Goal: Book appointment/travel/reservation

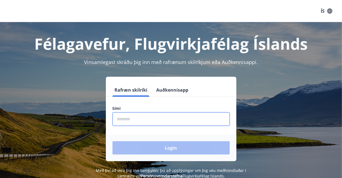
click at [141, 118] on input "phone" at bounding box center [170, 119] width 117 height 14
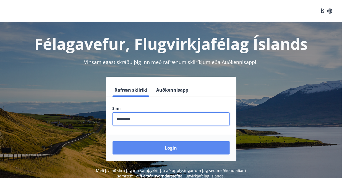
type input "********"
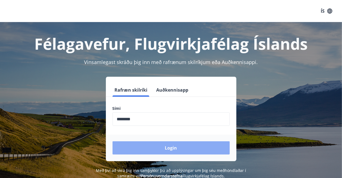
click at [173, 148] on button "Login" at bounding box center [170, 147] width 117 height 13
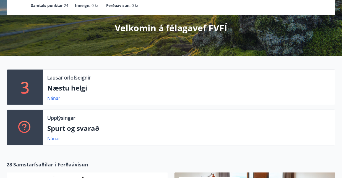
scroll to position [56, 0]
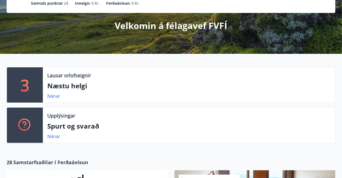
click at [159, 83] on p "Næstu helgi" at bounding box center [188, 85] width 283 height 9
click at [56, 96] on link "Nánar" at bounding box center [53, 96] width 13 height 6
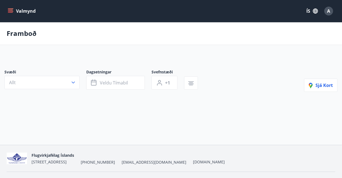
type input "*"
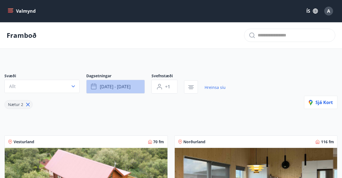
click at [116, 86] on span "[DATE] - [DATE]" at bounding box center [115, 87] width 31 height 6
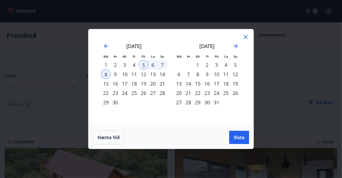
click at [197, 69] on div "1" at bounding box center [197, 64] width 9 height 9
click at [233, 47] on icon "Move forward to switch to the next month." at bounding box center [235, 46] width 7 height 7
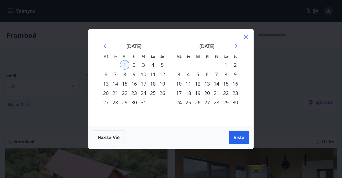
click at [136, 102] on div "30" at bounding box center [133, 102] width 9 height 9
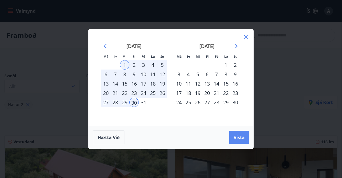
click at [234, 136] on span "Vista" at bounding box center [238, 137] width 11 height 6
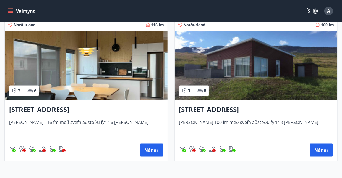
scroll to position [267, 0]
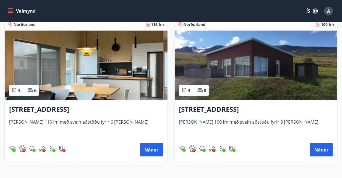
click at [140, 89] on img at bounding box center [86, 66] width 163 height 70
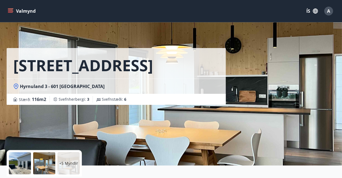
click at [11, 10] on icon "menu" at bounding box center [10, 10] width 5 height 1
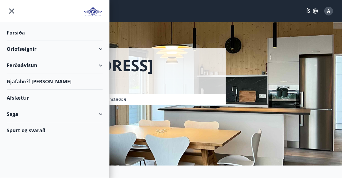
click at [16, 33] on div "Forsíða" at bounding box center [55, 33] width 96 height 16
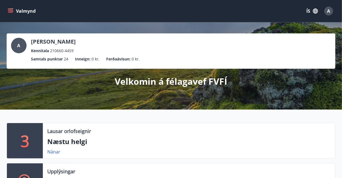
click at [18, 43] on span "A" at bounding box center [18, 46] width 3 height 6
click at [11, 10] on icon "menu" at bounding box center [11, 11] width 6 height 6
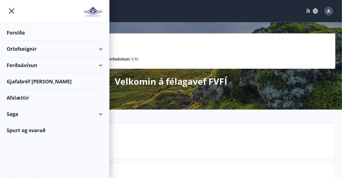
click at [27, 47] on div "Orlofseignir" at bounding box center [55, 49] width 96 height 16
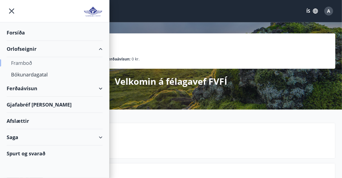
click at [28, 62] on div "Framboð" at bounding box center [54, 63] width 87 height 12
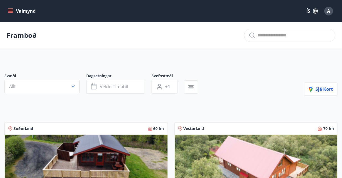
click at [11, 12] on icon "menu" at bounding box center [11, 11] width 6 height 6
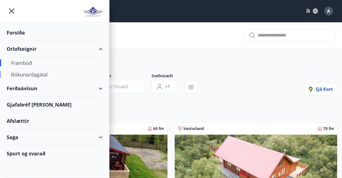
click at [26, 75] on div "Bókunardagatal" at bounding box center [54, 75] width 87 height 12
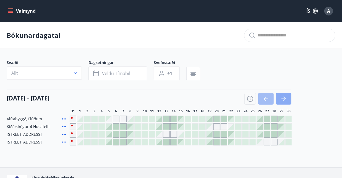
click at [282, 95] on button "button" at bounding box center [283, 99] width 15 height 12
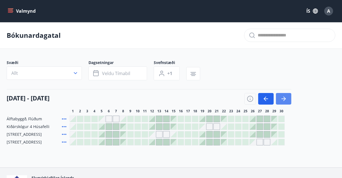
click at [282, 95] on button "button" at bounding box center [283, 99] width 15 height 12
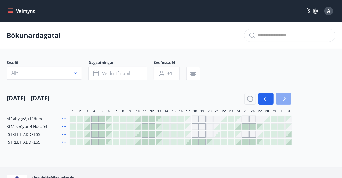
click at [282, 95] on button "button" at bounding box center [283, 99] width 15 height 12
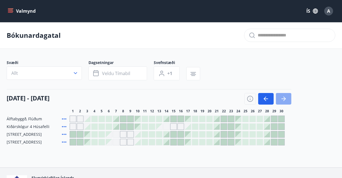
click at [282, 95] on button "button" at bounding box center [283, 99] width 15 height 12
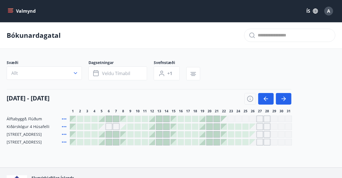
click at [253, 143] on div "Gráir dagar eru ekki bókanlegir" at bounding box center [252, 142] width 6 height 6
click at [233, 154] on div "Bókunardagatal Svæði Allt Dagsetningar Veldu tímabil Svefnstæði +1 [DATE] - [DA…" at bounding box center [171, 94] width 342 height 145
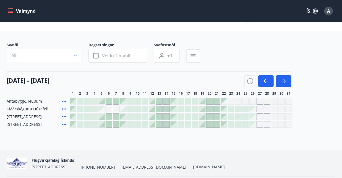
scroll to position [18, 0]
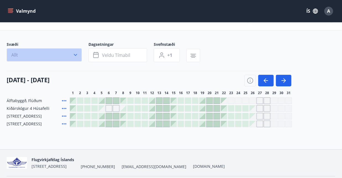
click at [73, 52] on icon "button" at bounding box center [76, 55] width 6 height 6
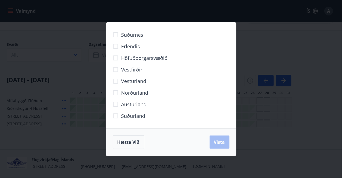
click at [250, 142] on div "Suðurnes Erlendis Höfuðborgarsvæðið [GEOGRAPHIC_DATA] [GEOGRAPHIC_DATA] [GEOGRA…" at bounding box center [171, 89] width 342 height 178
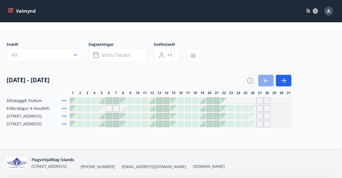
click at [265, 81] on icon "button" at bounding box center [265, 80] width 7 height 7
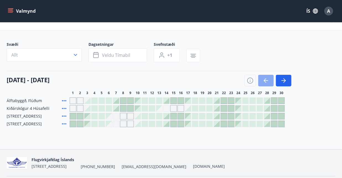
click at [265, 81] on icon "button" at bounding box center [265, 80] width 7 height 7
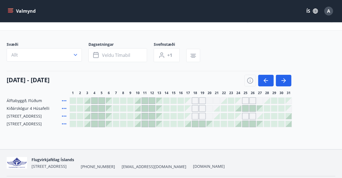
click at [262, 116] on div at bounding box center [259, 116] width 6 height 6
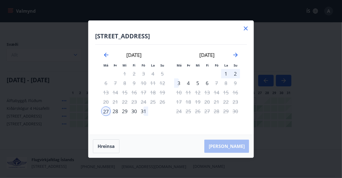
click at [133, 111] on div "30" at bounding box center [133, 111] width 9 height 9
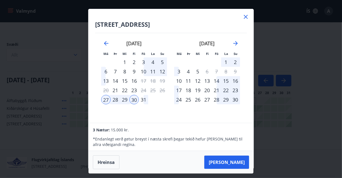
click at [179, 72] on div "3" at bounding box center [178, 71] width 9 height 9
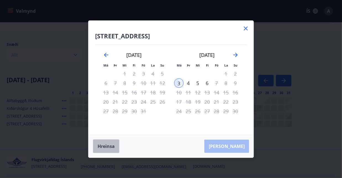
click at [112, 148] on button "Hreinsa" at bounding box center [106, 146] width 27 height 14
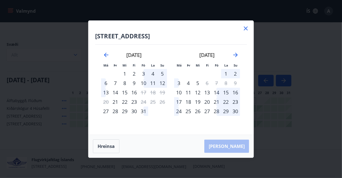
click at [134, 110] on div "30" at bounding box center [133, 111] width 9 height 9
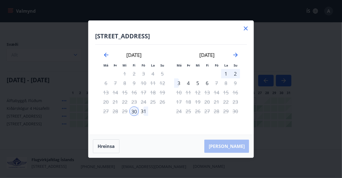
click at [179, 82] on div "3" at bounding box center [178, 82] width 9 height 9
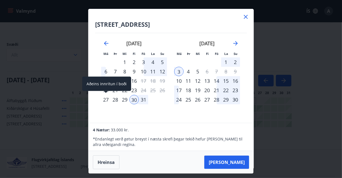
click at [105, 101] on div "27" at bounding box center [105, 99] width 9 height 9
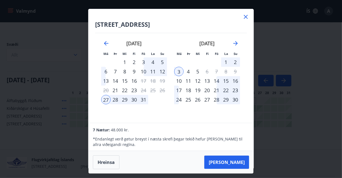
click at [179, 71] on div "3" at bounding box center [178, 71] width 9 height 9
click at [134, 100] on div "30" at bounding box center [133, 99] width 9 height 9
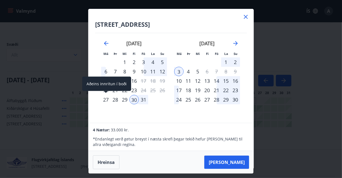
click at [106, 99] on div "27" at bounding box center [105, 99] width 9 height 9
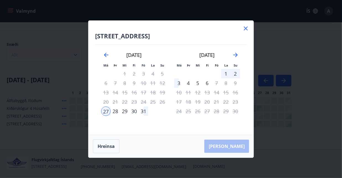
click at [179, 81] on div "3" at bounding box center [178, 82] width 9 height 9
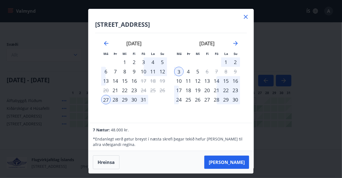
click at [132, 99] on div "30" at bounding box center [133, 99] width 9 height 9
click at [180, 69] on div "3" at bounding box center [178, 71] width 9 height 9
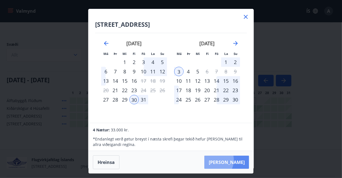
click at [230, 160] on button "[PERSON_NAME]" at bounding box center [226, 162] width 45 height 13
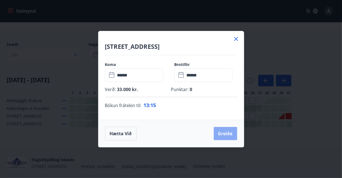
click at [221, 133] on button "Greiða" at bounding box center [224, 133] width 23 height 13
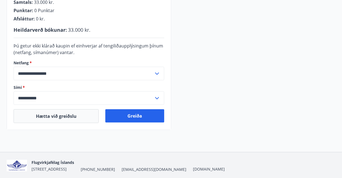
scroll to position [157, 0]
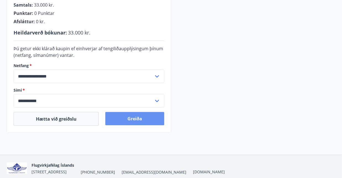
click at [133, 119] on button "Greiða" at bounding box center [134, 118] width 59 height 13
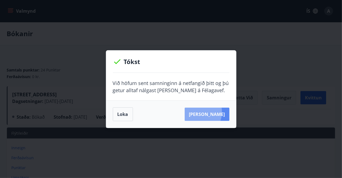
click at [204, 112] on button "Sjá samning" at bounding box center [206, 114] width 45 height 13
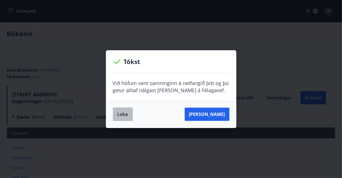
click at [126, 116] on button "Loka" at bounding box center [123, 114] width 20 height 14
